Goal: Transaction & Acquisition: Register for event/course

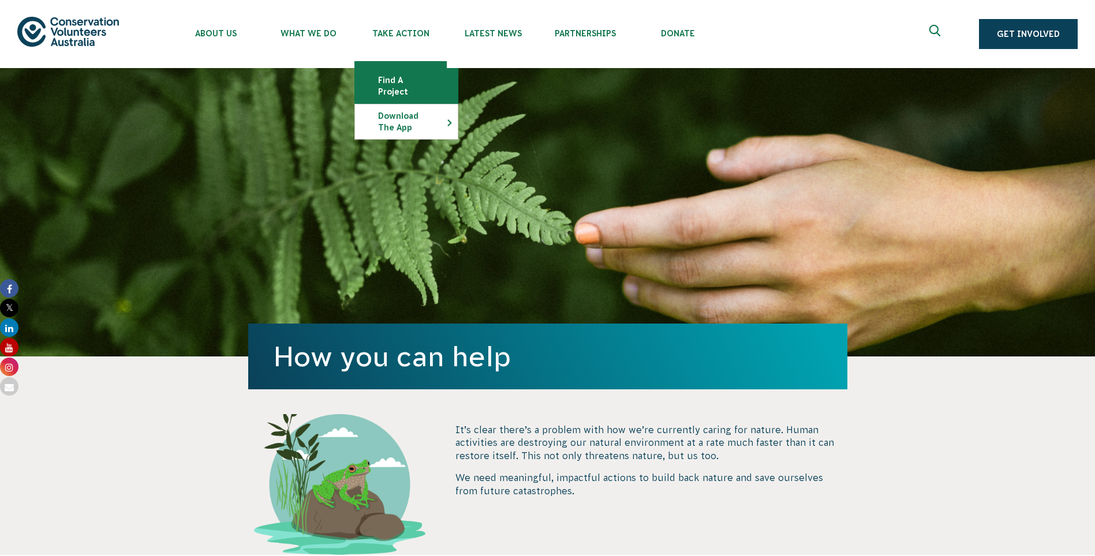
click at [414, 81] on link "Find a project" at bounding box center [406, 86] width 103 height 35
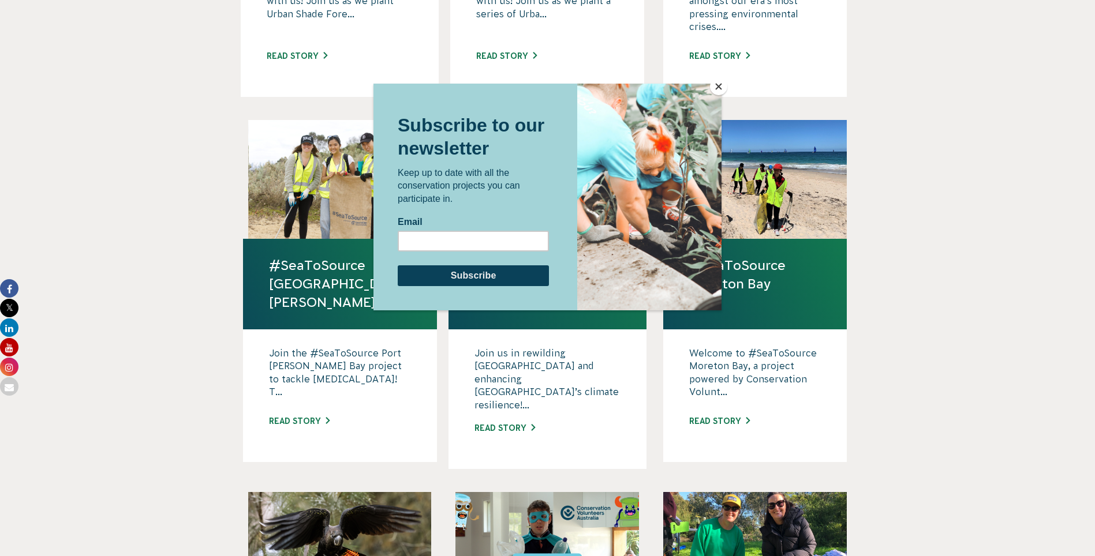
scroll to position [635, 0]
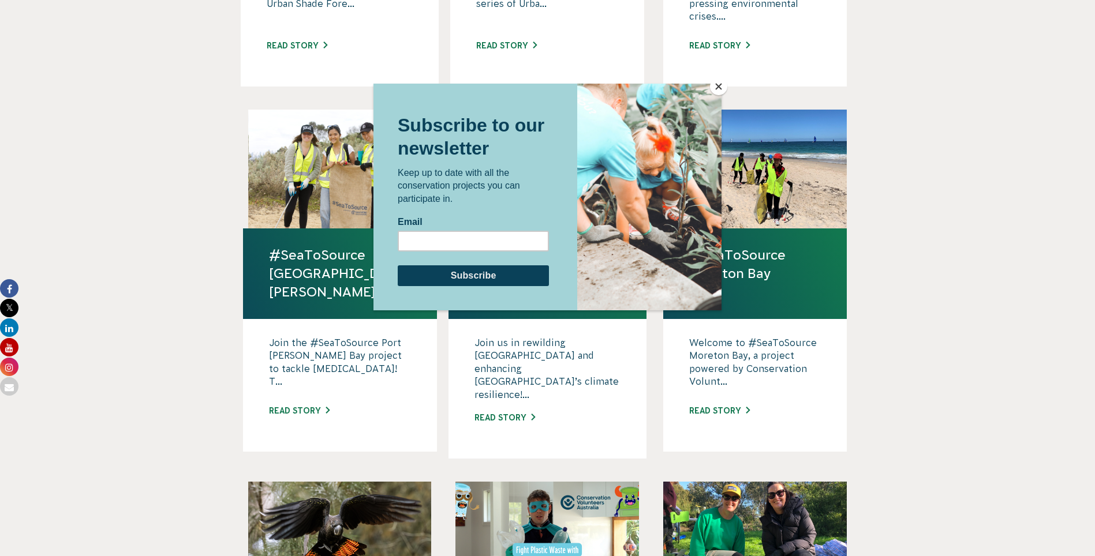
drag, startPoint x: 717, startPoint y: 83, endPoint x: 733, endPoint y: 90, distance: 17.6
click at [716, 84] on button "Close" at bounding box center [718, 86] width 17 height 17
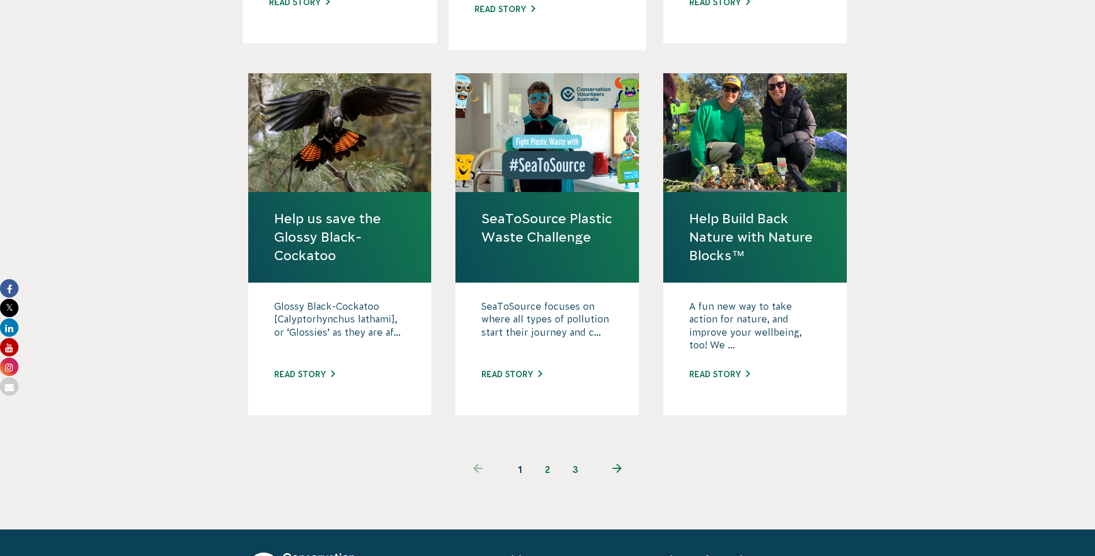
scroll to position [1212, 0]
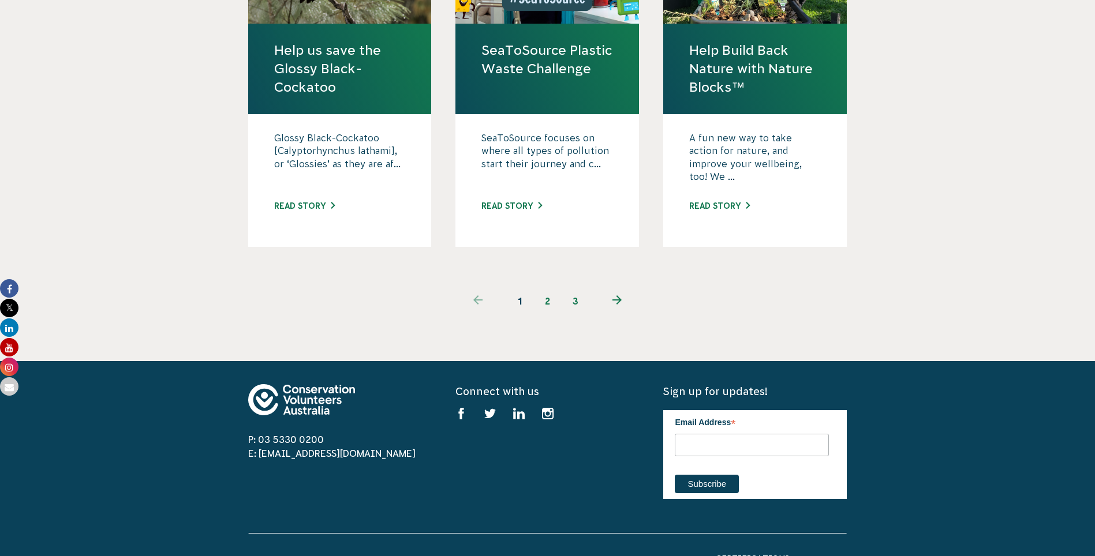
click at [548, 287] on link "2" at bounding box center [548, 301] width 28 height 28
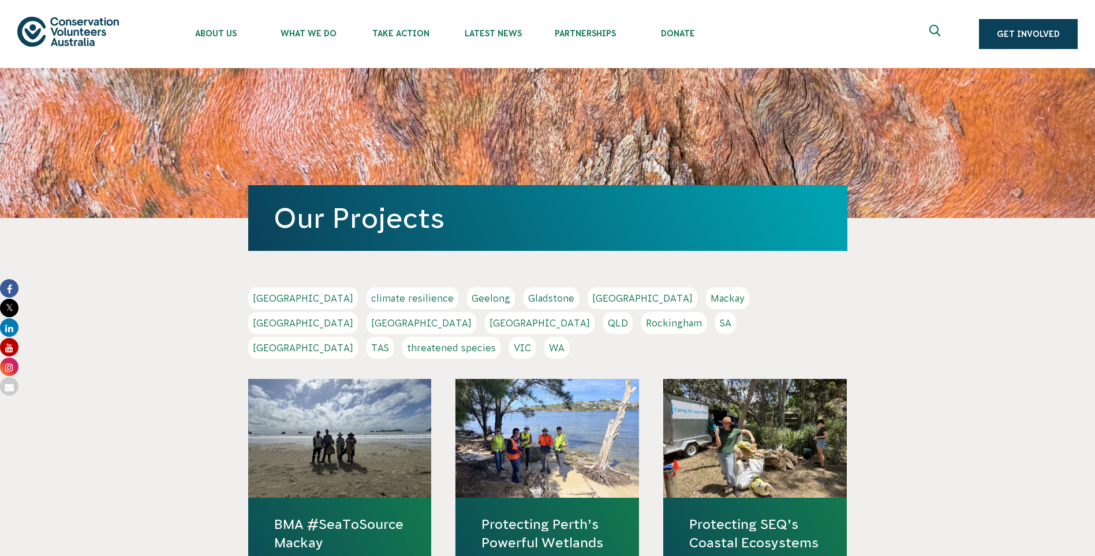
click at [706, 298] on link "Mackay" at bounding box center [727, 298] width 43 height 22
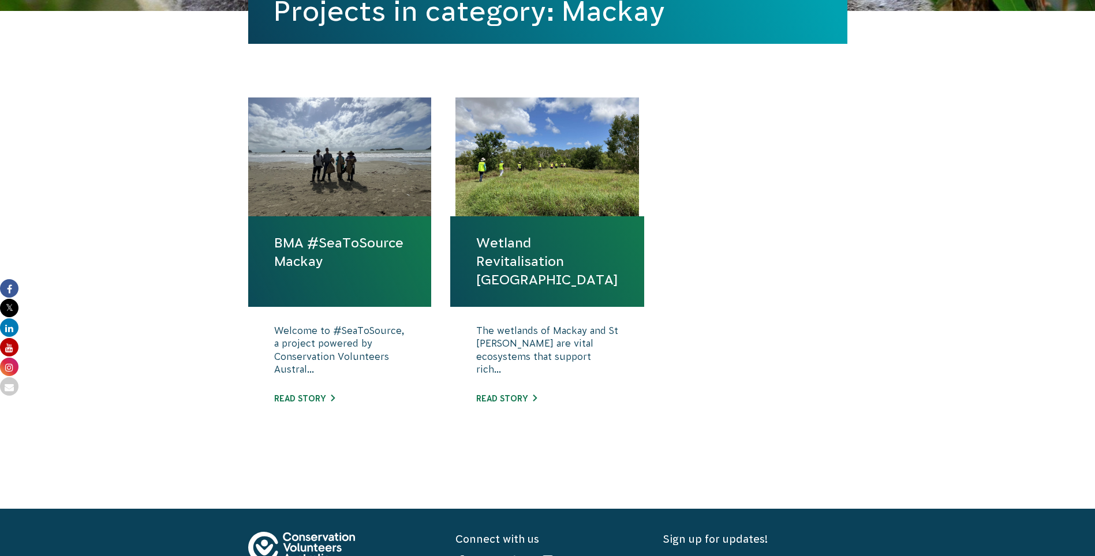
scroll to position [346, 0]
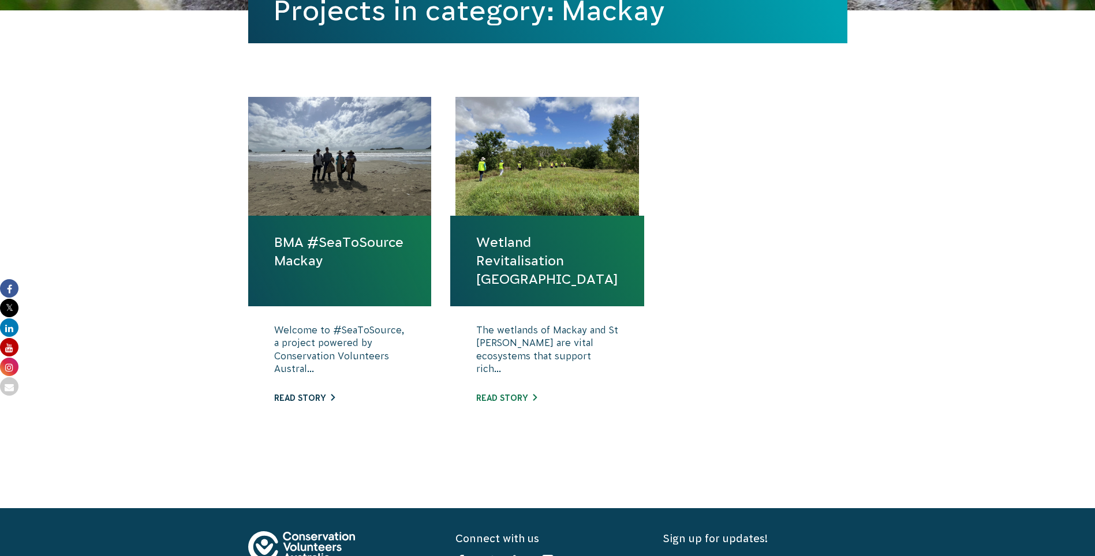
click at [308, 398] on link "Read story" at bounding box center [304, 398] width 61 height 9
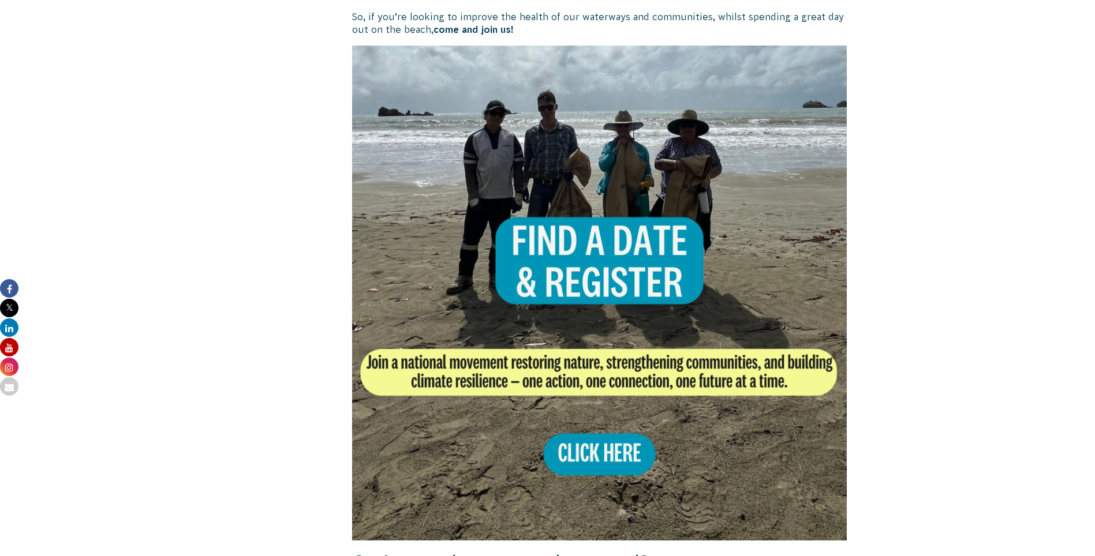
scroll to position [750, 0]
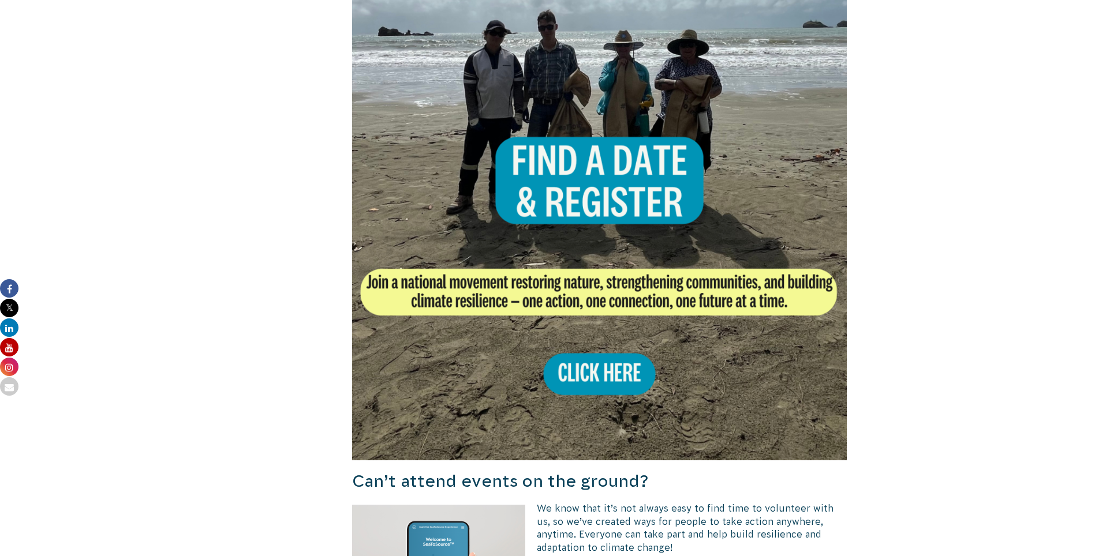
click at [594, 376] on img at bounding box center [599, 212] width 495 height 495
